Goal: Task Accomplishment & Management: Manage account settings

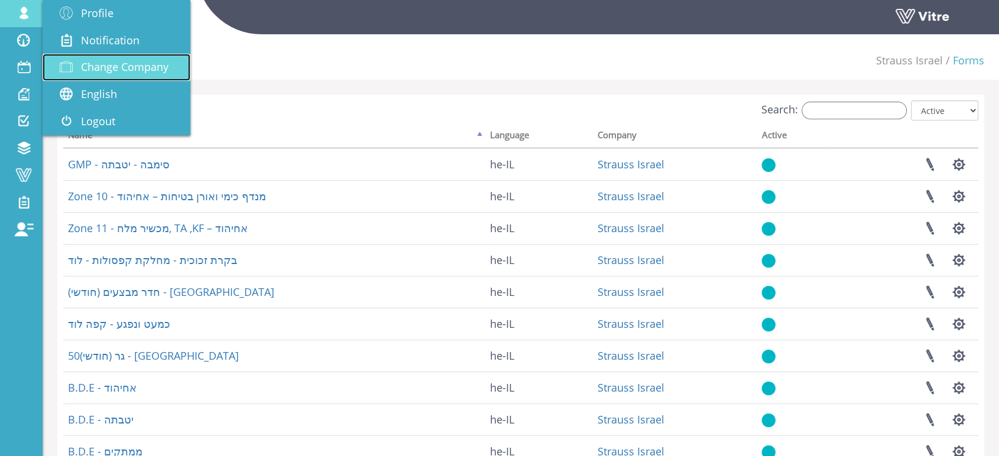
click at [125, 63] on span "Change Company" at bounding box center [124, 67] width 87 height 14
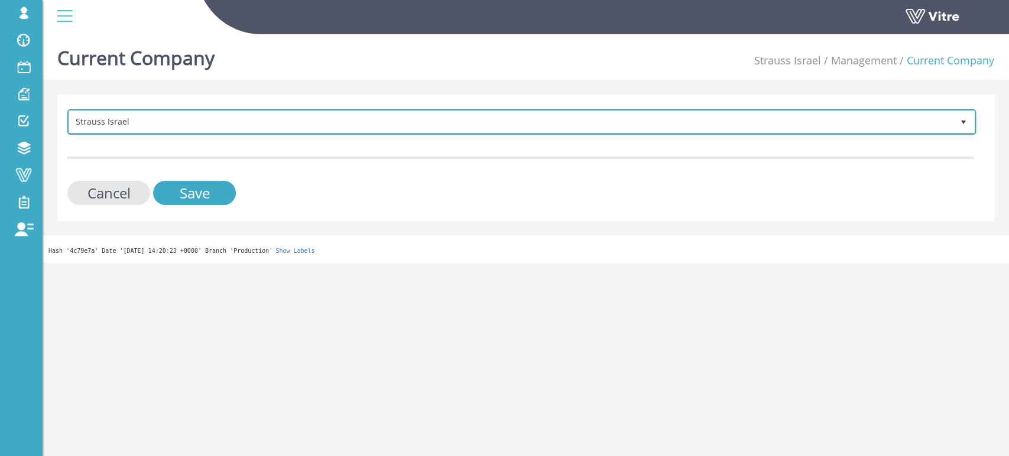
click at [214, 131] on span "Strauss Israel" at bounding box center [511, 121] width 884 height 21
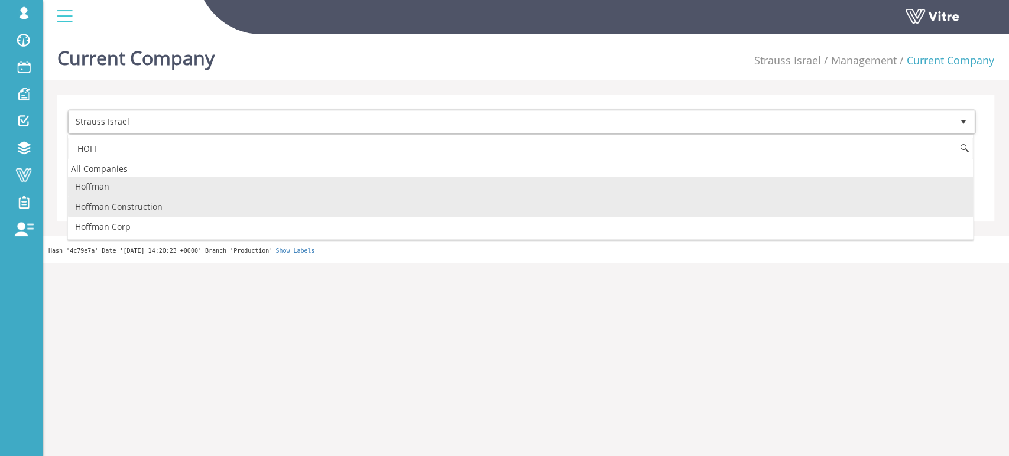
click at [141, 204] on li "Hoffman Construction" at bounding box center [520, 207] width 905 height 20
type input "HOFF"
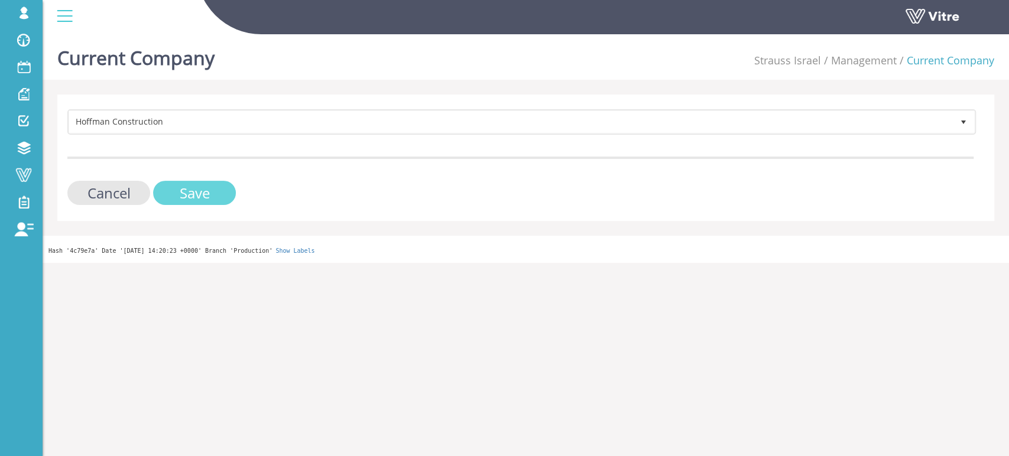
click at [175, 189] on input "Save" at bounding box center [194, 193] width 83 height 24
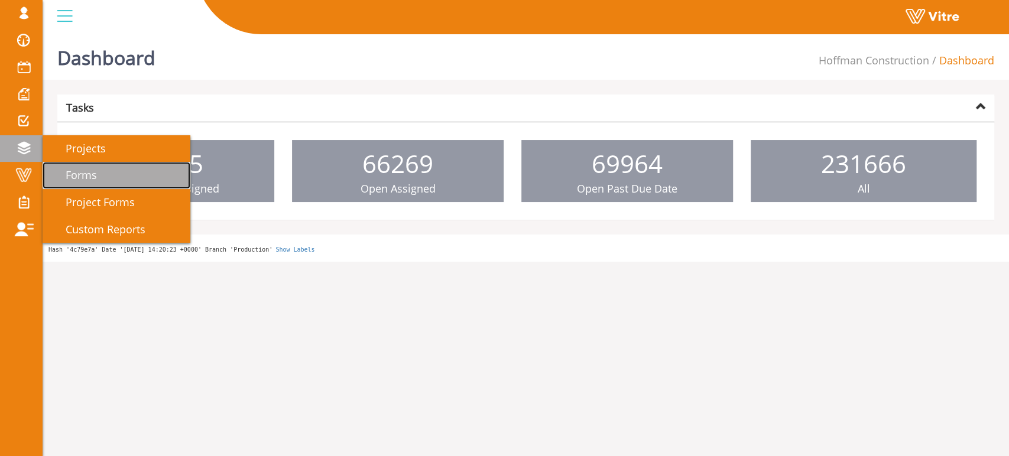
click at [112, 177] on link "Forms" at bounding box center [117, 175] width 148 height 27
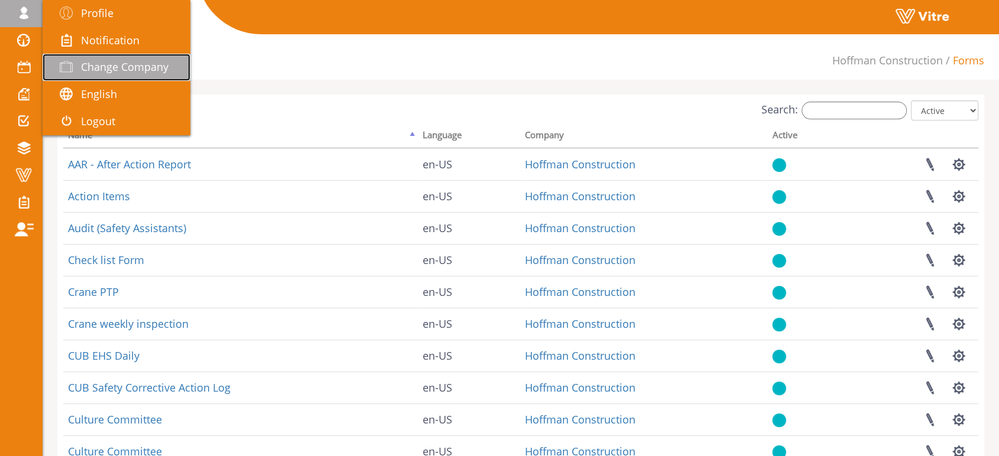
click at [112, 66] on span "Change Company" at bounding box center [124, 67] width 87 height 14
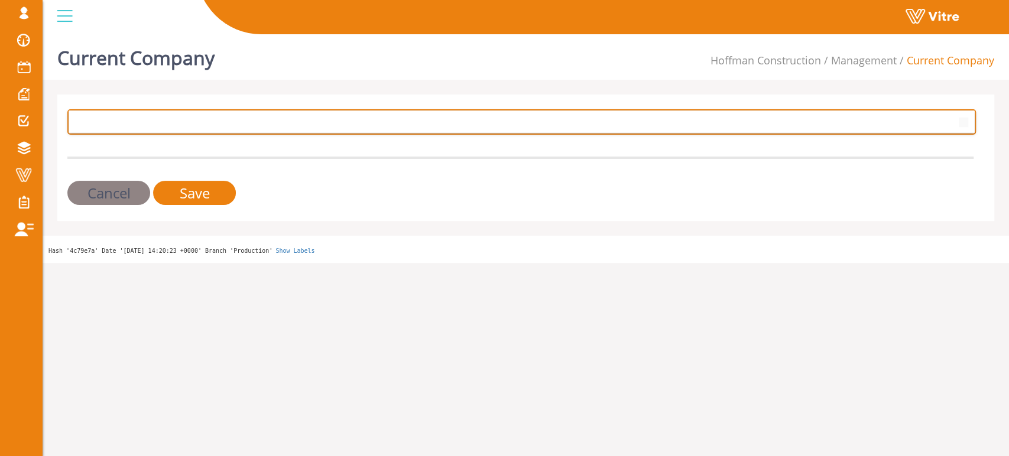
click at [274, 119] on span at bounding box center [511, 121] width 884 height 21
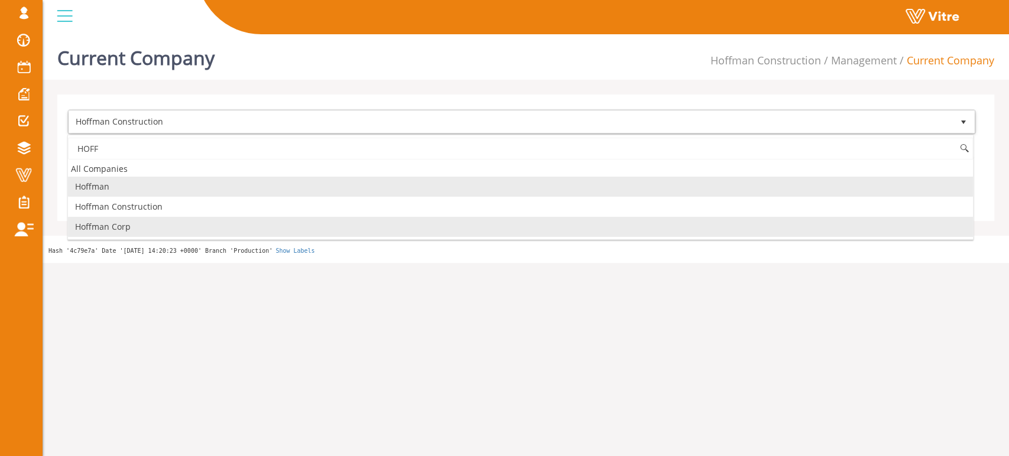
click at [125, 229] on li "Hoffman Corp" at bounding box center [520, 227] width 905 height 20
type input "HOFF"
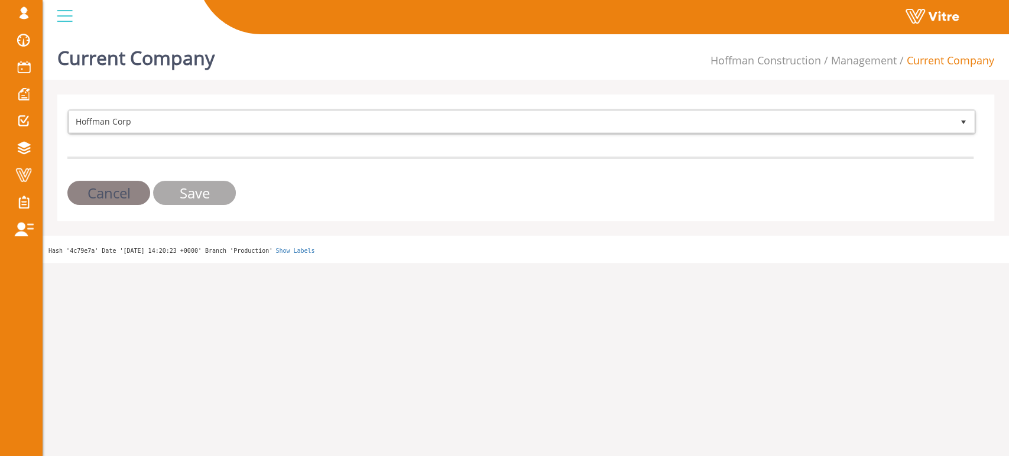
click at [170, 197] on input "Save" at bounding box center [194, 193] width 83 height 24
